Goal: Information Seeking & Learning: Learn about a topic

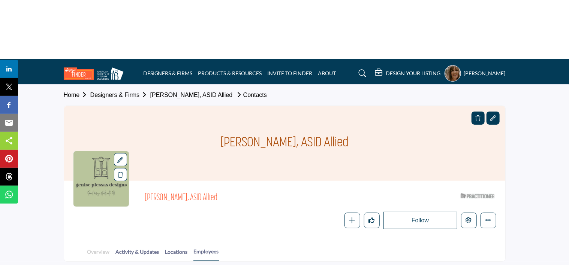
click at [95, 248] on link "Overview" at bounding box center [98, 254] width 23 height 13
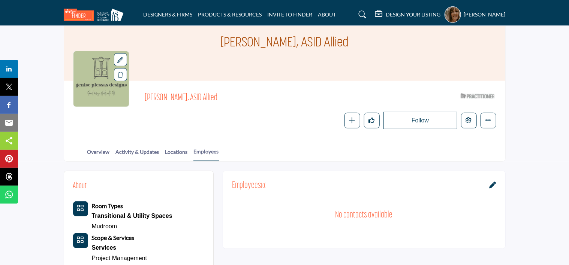
scroll to position [112, 0]
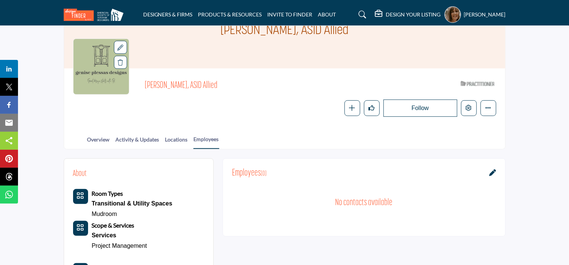
click at [84, 189] on button "Category Icon" at bounding box center [80, 196] width 15 height 15
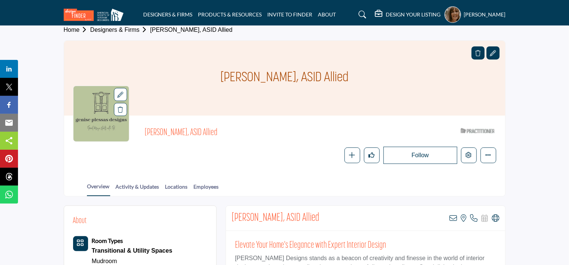
scroll to position [75, 0]
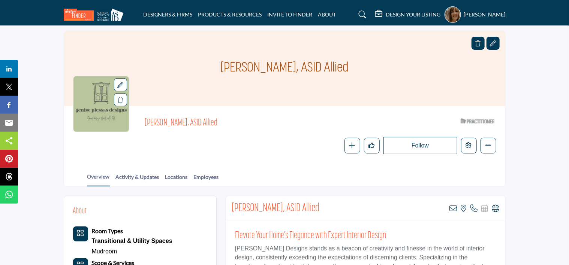
click at [96, 228] on b "Room Types" at bounding box center [107, 231] width 31 height 7
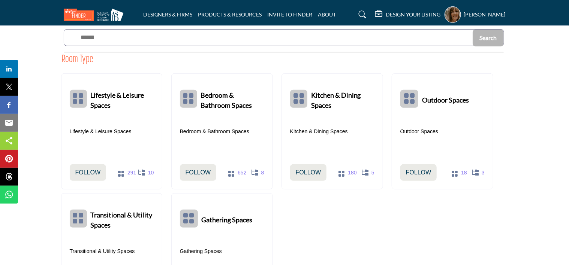
scroll to position [112, 0]
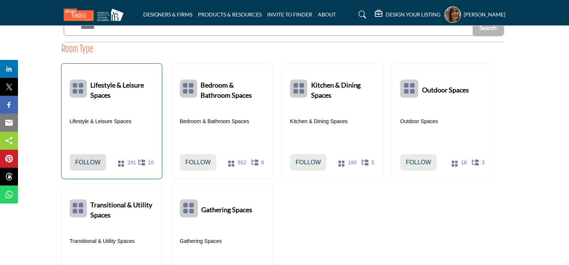
click at [75, 158] on p "Follow" at bounding box center [87, 162] width 25 height 9
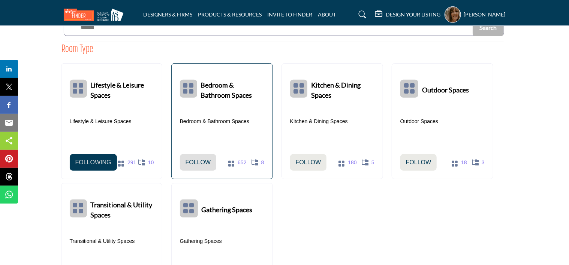
click at [200, 158] on p "Follow" at bounding box center [198, 162] width 25 height 9
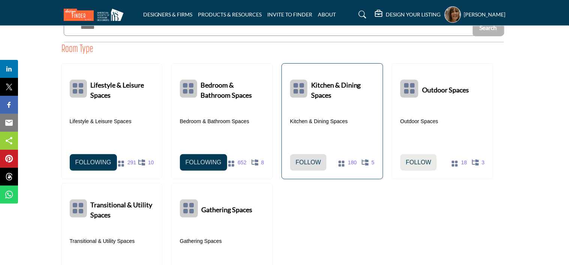
click at [311, 158] on p "Follow" at bounding box center [308, 162] width 25 height 9
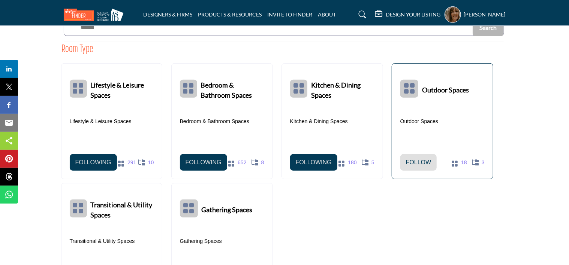
click at [417, 158] on p "Follow" at bounding box center [418, 162] width 25 height 9
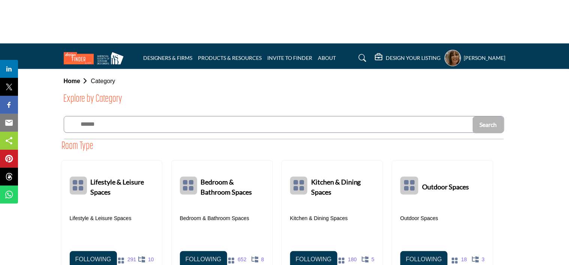
scroll to position [0, 0]
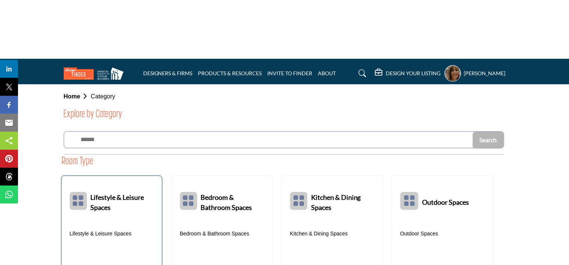
click at [105, 184] on b "Lifestyle & Leisure Spaces" at bounding box center [122, 201] width 63 height 34
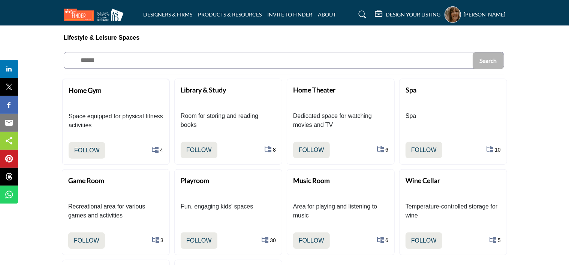
scroll to position [112, 0]
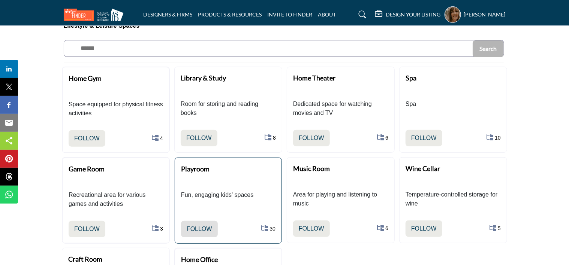
click at [195, 225] on p "Follow" at bounding box center [199, 229] width 25 height 9
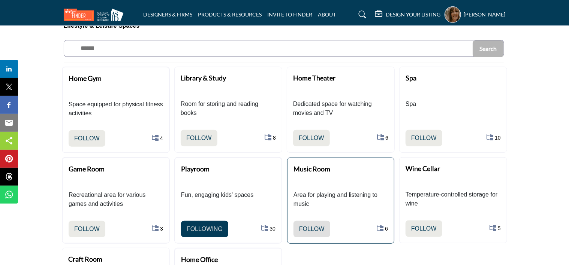
click at [318, 225] on p "Follow" at bounding box center [311, 229] width 25 height 9
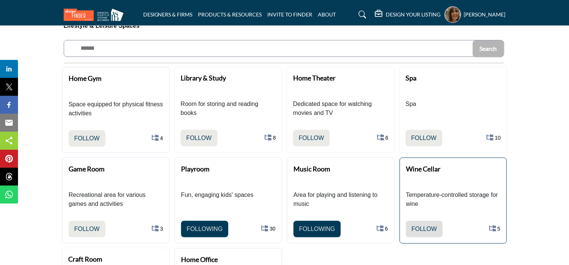
click at [434, 225] on p "Follow" at bounding box center [424, 229] width 25 height 9
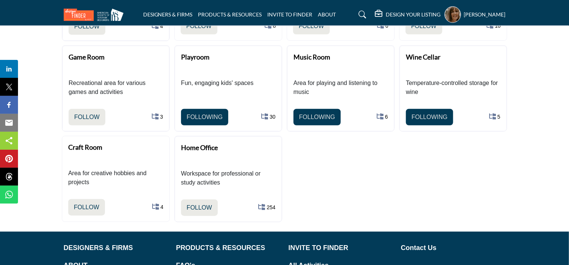
scroll to position [225, 0]
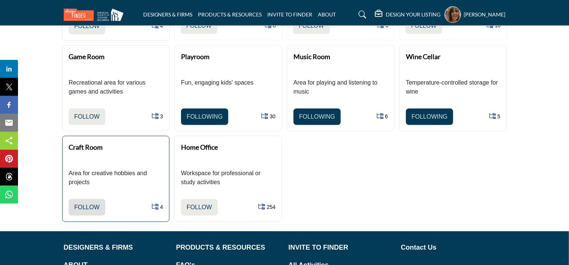
click at [86, 203] on p "Follow" at bounding box center [86, 207] width 25 height 9
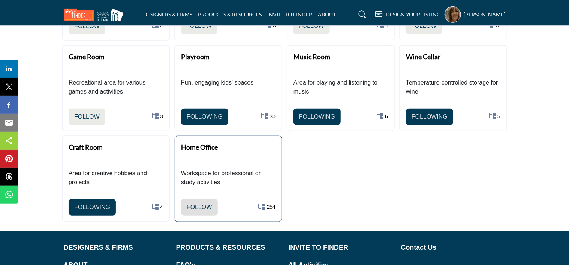
click at [194, 203] on p "Follow" at bounding box center [199, 207] width 25 height 9
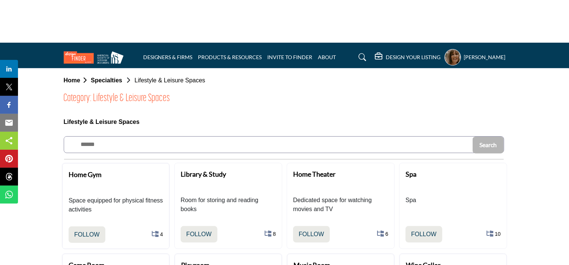
scroll to position [0, 0]
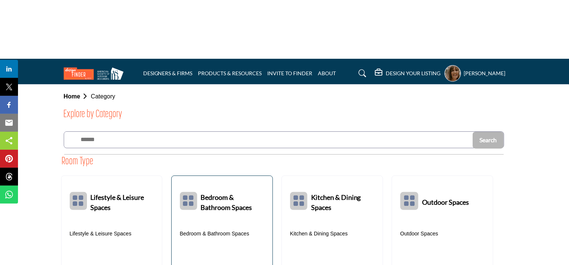
click at [250, 181] on link "Bedroom & Bathroom Spaces" at bounding box center [232, 201] width 63 height 40
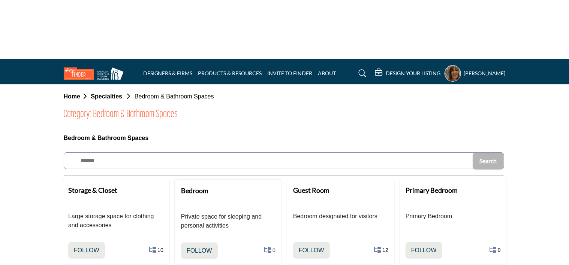
scroll to position [75, 0]
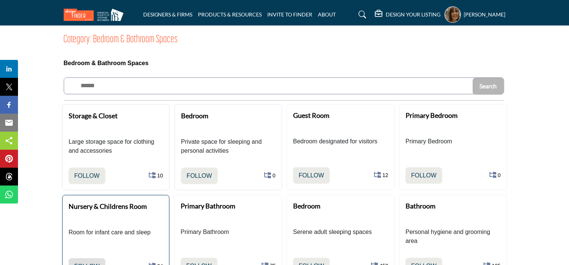
click at [80, 262] on p "Follow" at bounding box center [86, 266] width 25 height 9
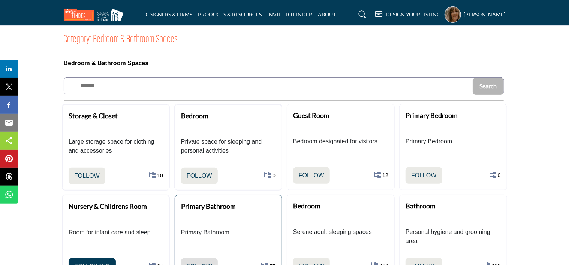
click at [197, 262] on p "Follow" at bounding box center [199, 266] width 25 height 9
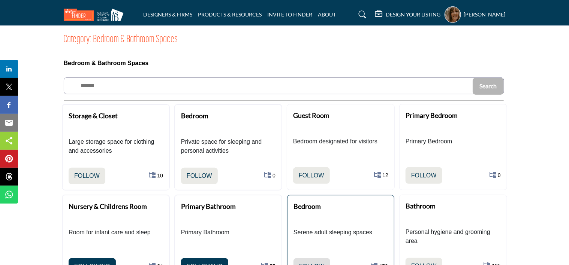
click at [310, 262] on p "Follow" at bounding box center [311, 266] width 25 height 9
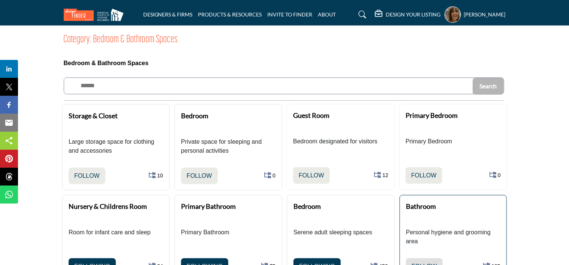
click at [417, 262] on p "Follow" at bounding box center [424, 266] width 25 height 9
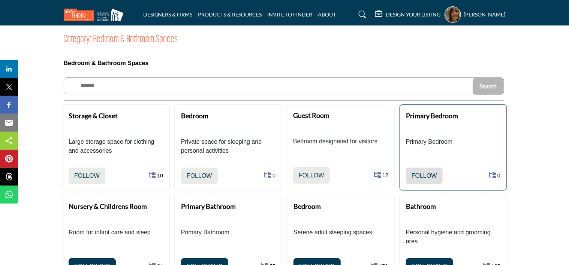
click at [431, 172] on p "Follow" at bounding box center [424, 176] width 25 height 9
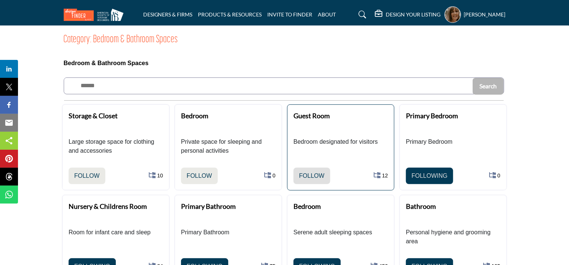
click at [306, 172] on p "Follow" at bounding box center [311, 176] width 25 height 9
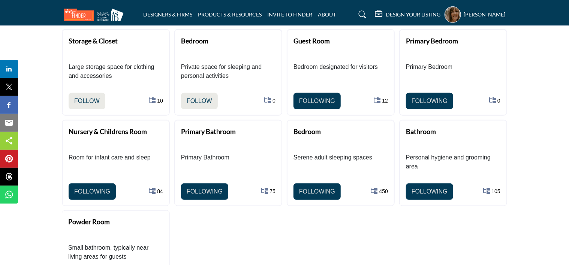
scroll to position [187, 0]
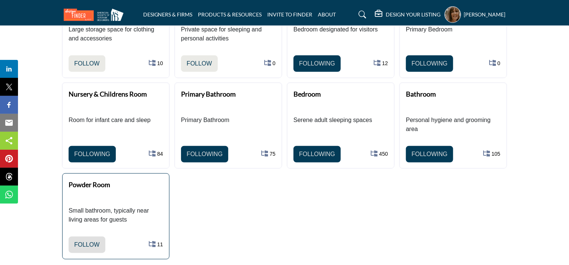
click at [82, 241] on p "Follow" at bounding box center [86, 245] width 25 height 9
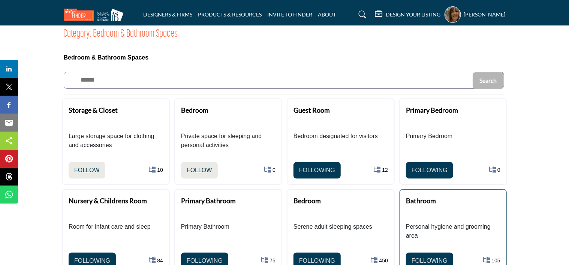
scroll to position [75, 0]
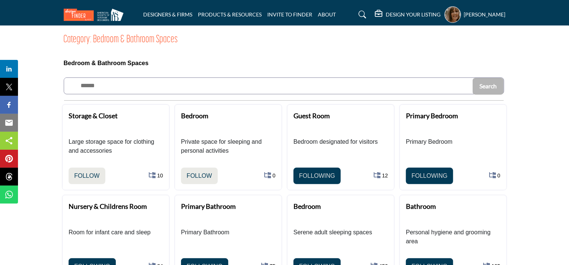
click at [404, 14] on h5 "DESIGN YOUR LISTING" at bounding box center [413, 14] width 55 height 7
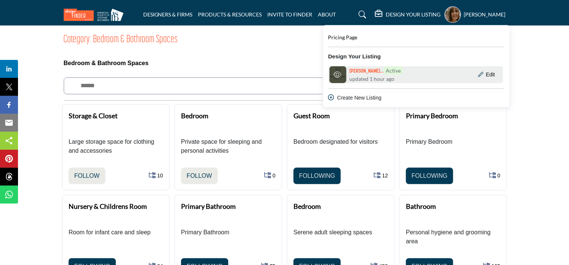
click at [352, 79] on span "updated 1 hour ago" at bounding box center [371, 79] width 45 height 8
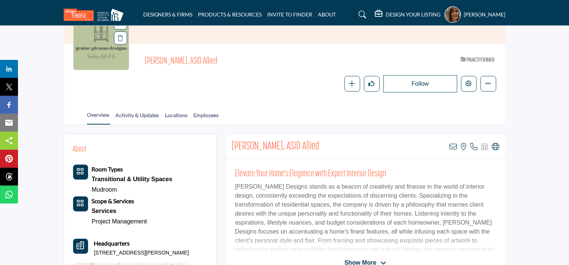
scroll to position [150, 0]
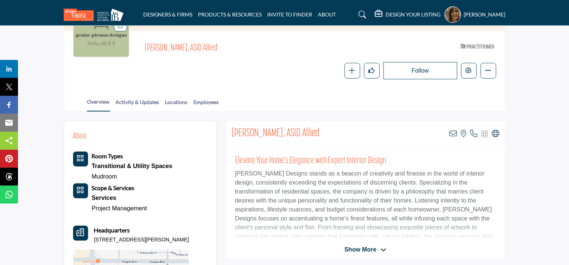
click at [88, 184] on button "Category Icon" at bounding box center [80, 191] width 15 height 15
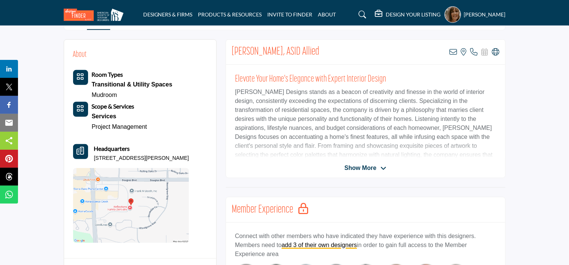
scroll to position [262, 0]
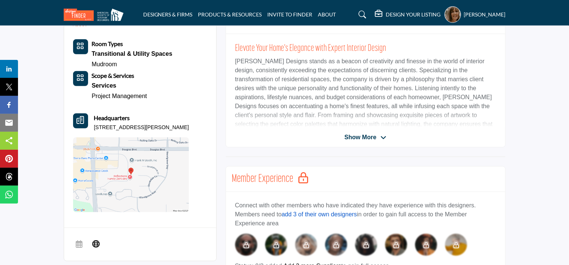
click at [320, 211] on link "add 3 of their own designers" at bounding box center [318, 214] width 75 height 6
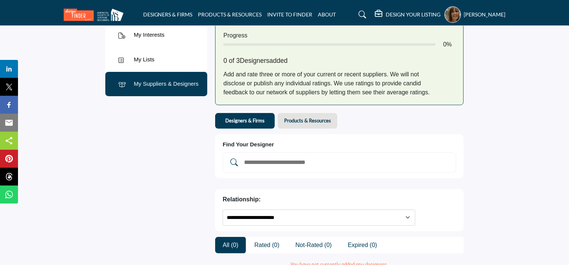
scroll to position [75, 0]
